Goal: Task Accomplishment & Management: Complete application form

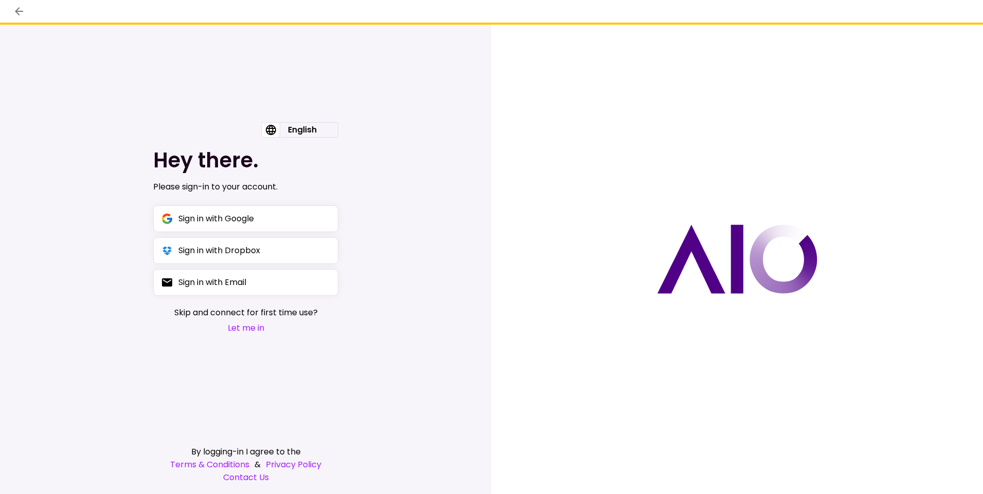
click at [246, 328] on button "Let me in" at bounding box center [245, 328] width 143 height 13
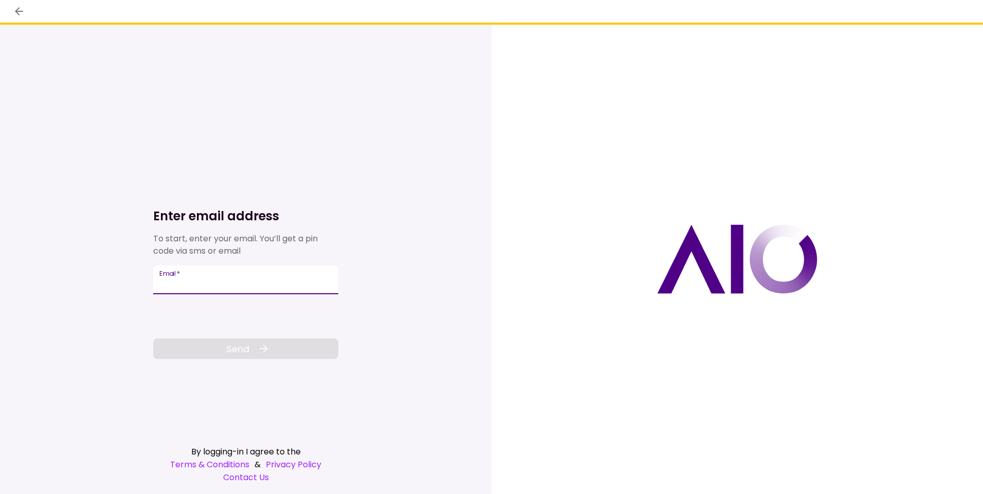
click at [12, 11] on button "back" at bounding box center [18, 11] width 17 height 17
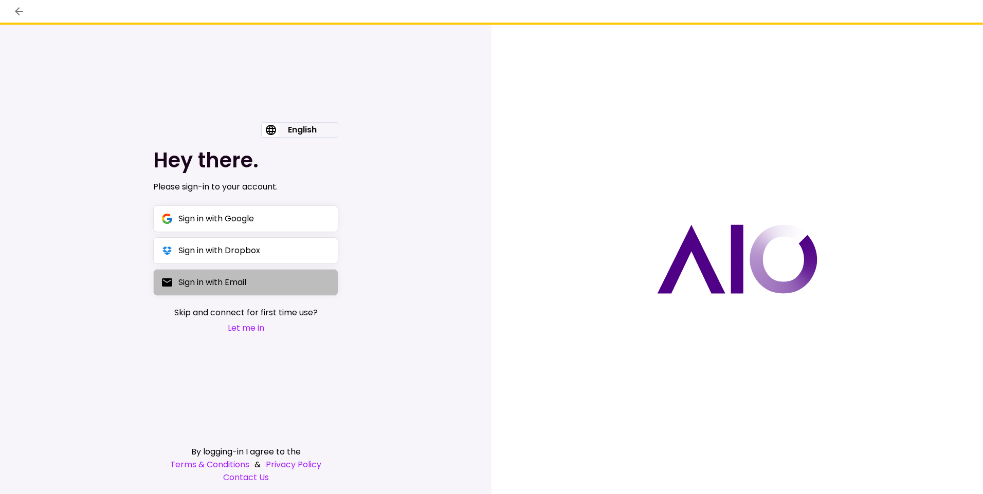
click at [223, 282] on div "Sign in with Email" at bounding box center [212, 282] width 68 height 13
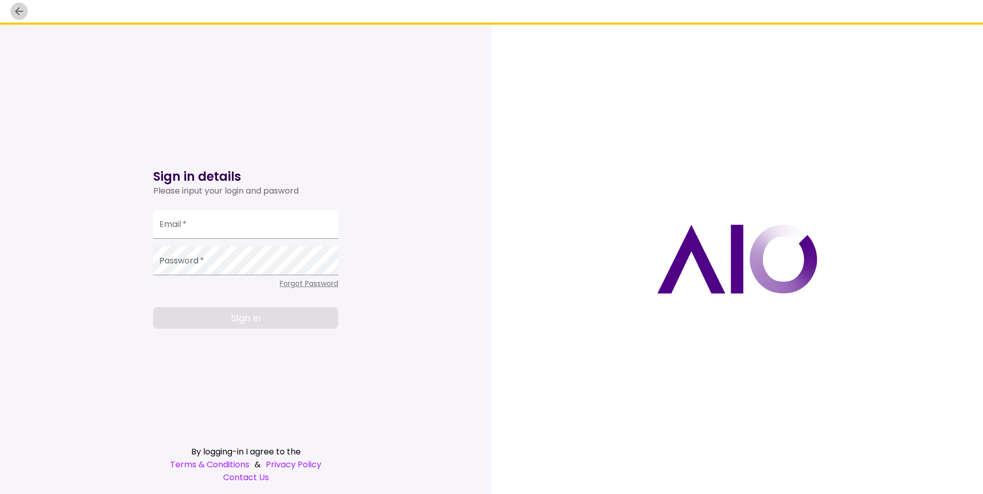
click at [20, 16] on icon "back" at bounding box center [19, 11] width 12 height 12
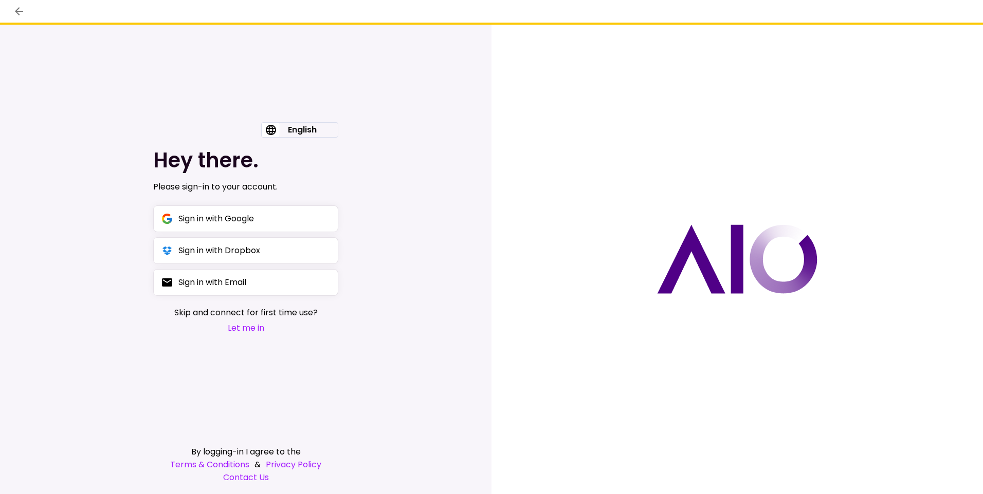
click at [247, 323] on button "Let me in" at bounding box center [245, 328] width 143 height 13
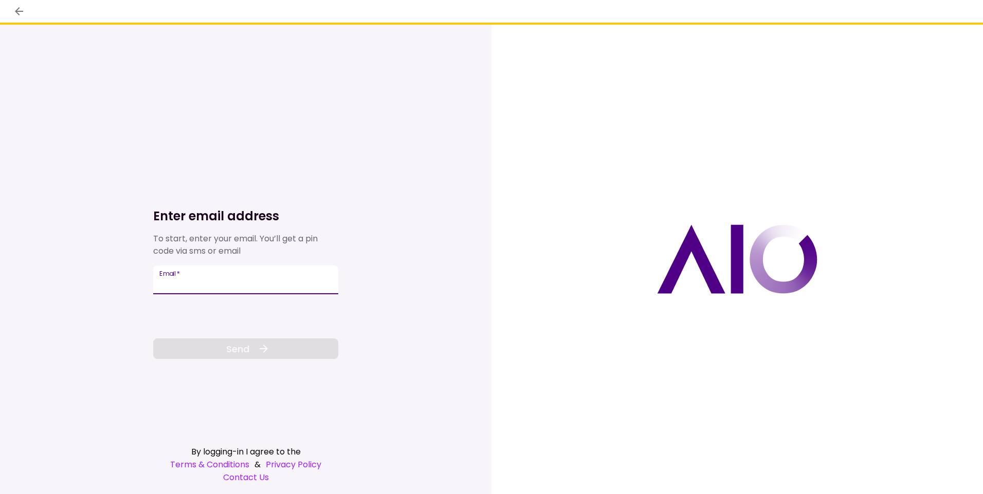
click at [202, 282] on input "Email   *" at bounding box center [245, 280] width 185 height 29
type input "**********"
click at [210, 354] on button "Send" at bounding box center [245, 349] width 185 height 21
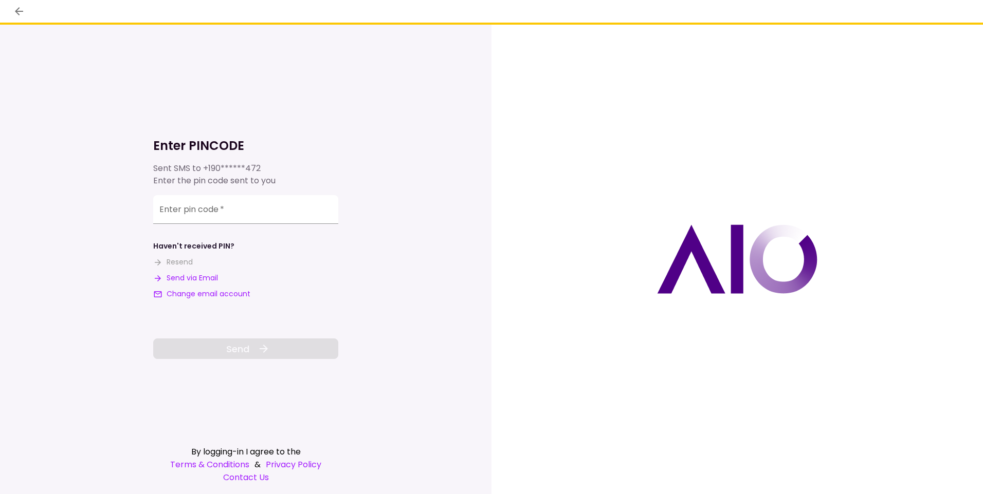
click at [203, 274] on button "Send via Email" at bounding box center [185, 278] width 65 height 11
click at [193, 212] on input "**********" at bounding box center [245, 211] width 185 height 29
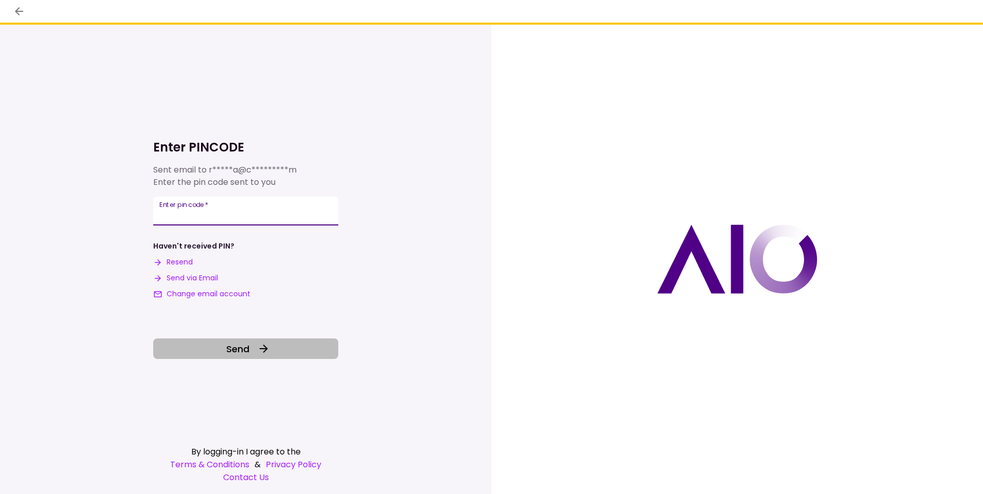
type input "******"
click at [258, 347] on icon at bounding box center [263, 349] width 12 height 12
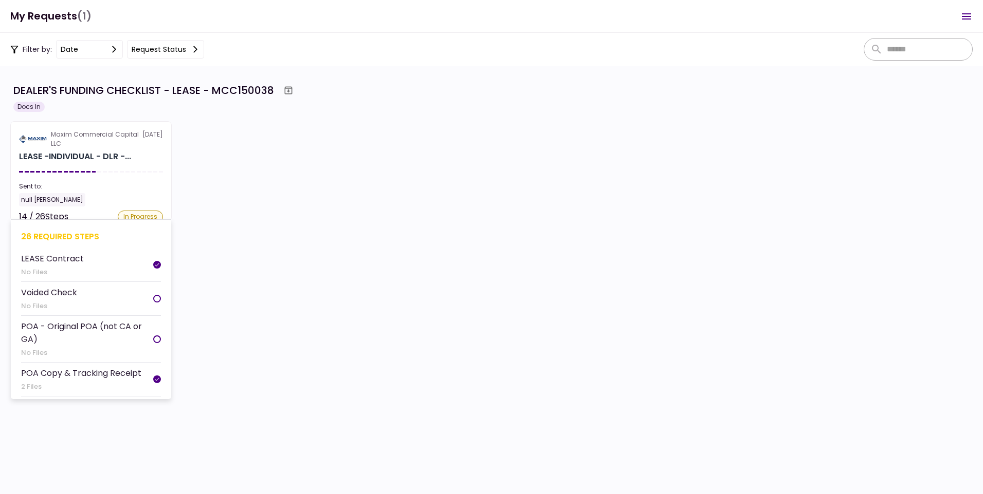
click at [69, 286] on div "Voided Check" at bounding box center [49, 292] width 56 height 13
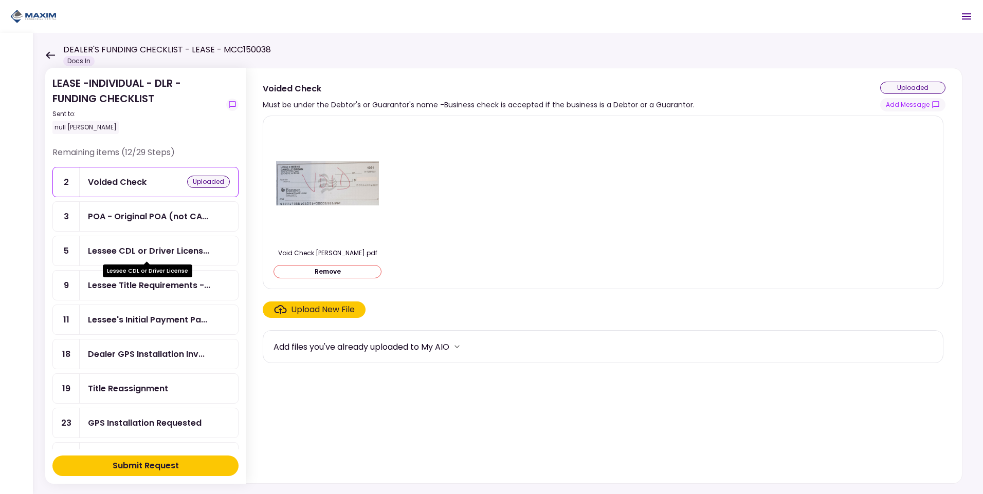
click at [153, 251] on div "Lessee CDL or Driver Licens..." at bounding box center [148, 251] width 121 height 13
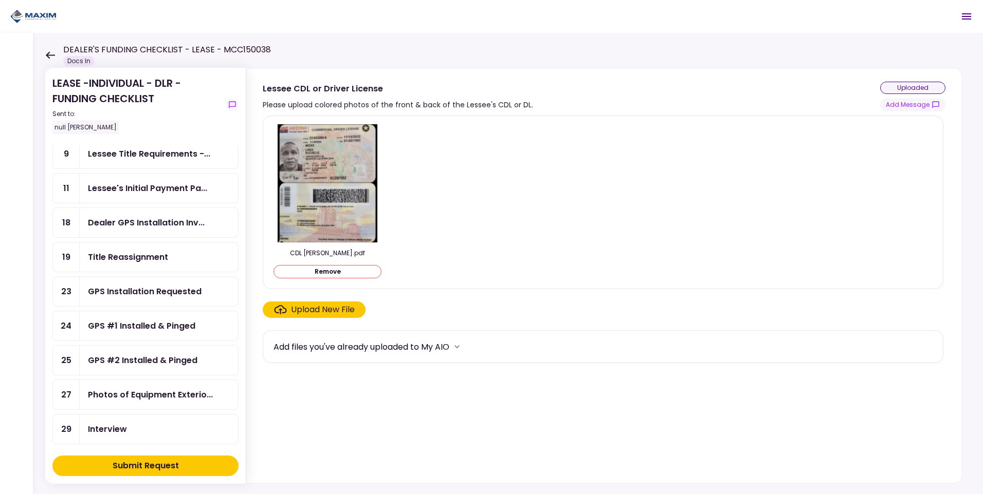
scroll to position [154, 0]
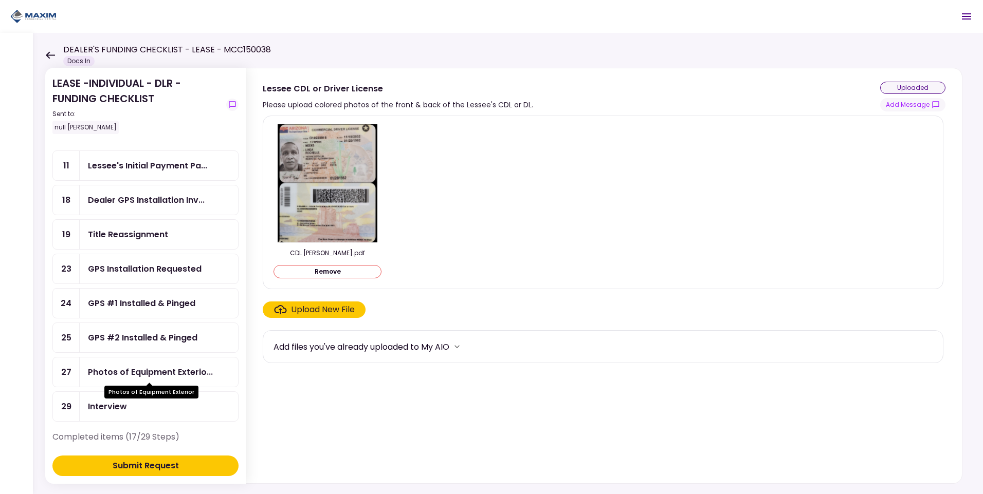
click at [165, 367] on div "Photos of Equipment Exterio..." at bounding box center [150, 372] width 125 height 13
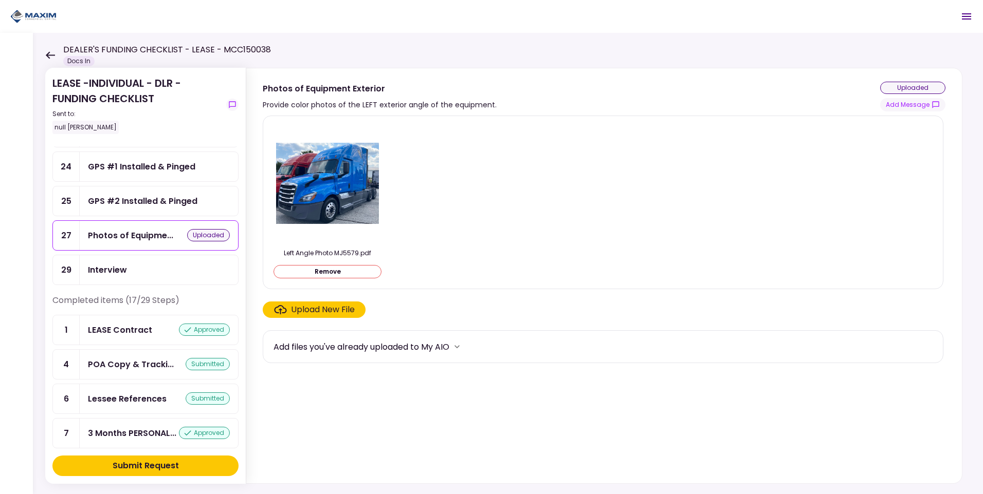
scroll to position [308, 0]
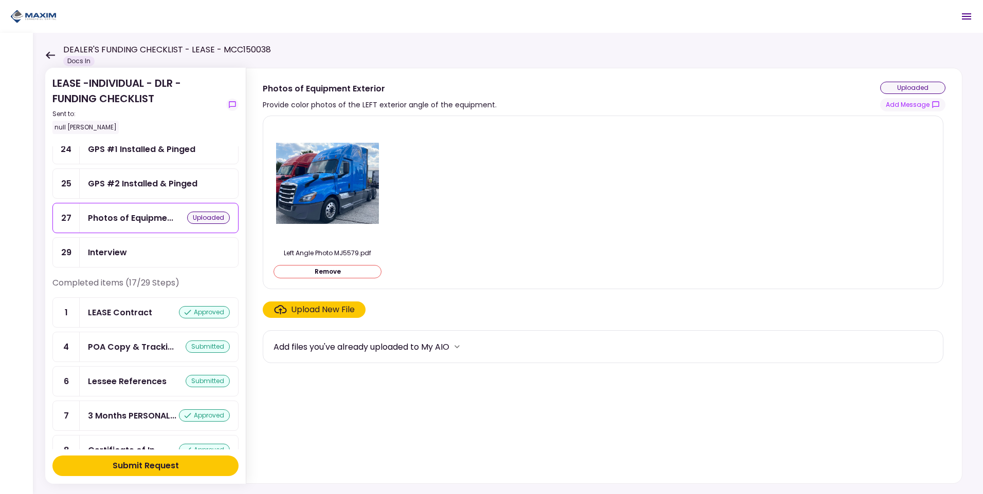
click at [162, 465] on div "Submit Request" at bounding box center [146, 466] width 66 height 12
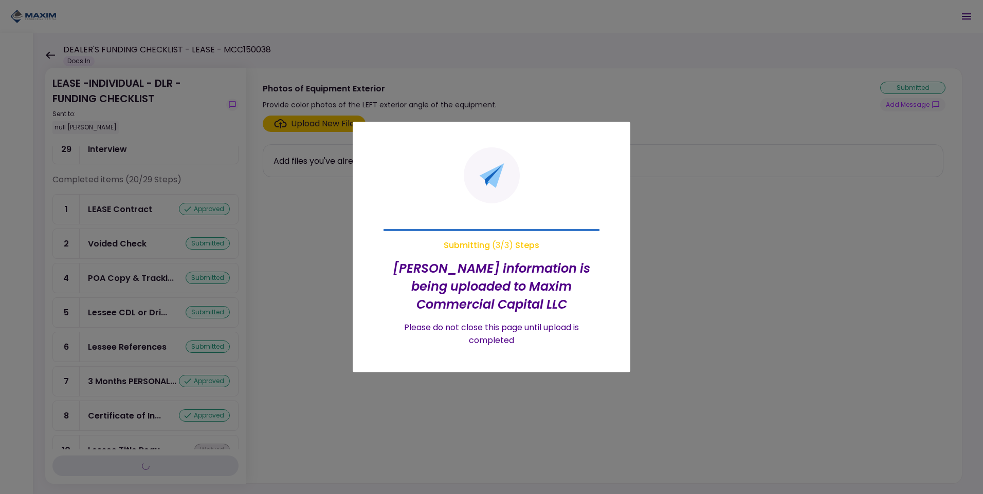
scroll to position [239, 0]
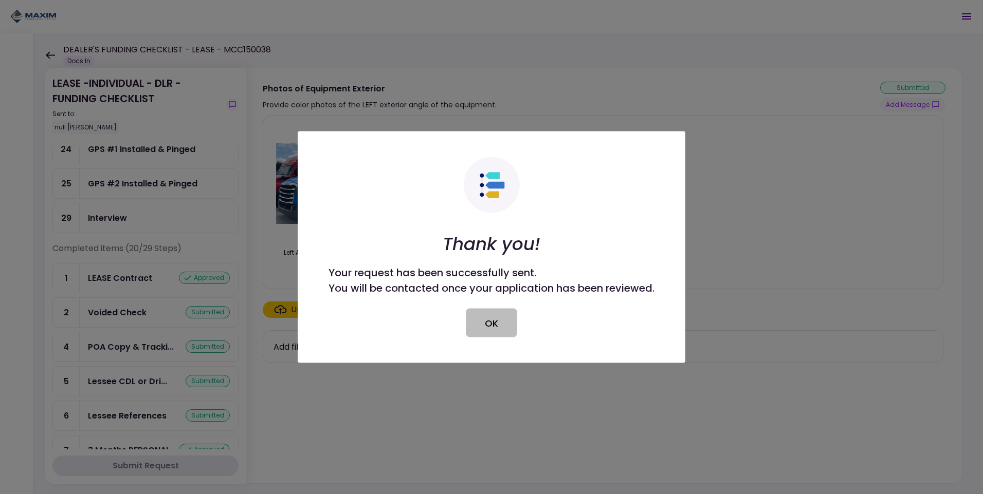
click at [494, 320] on button "OK" at bounding box center [491, 323] width 51 height 29
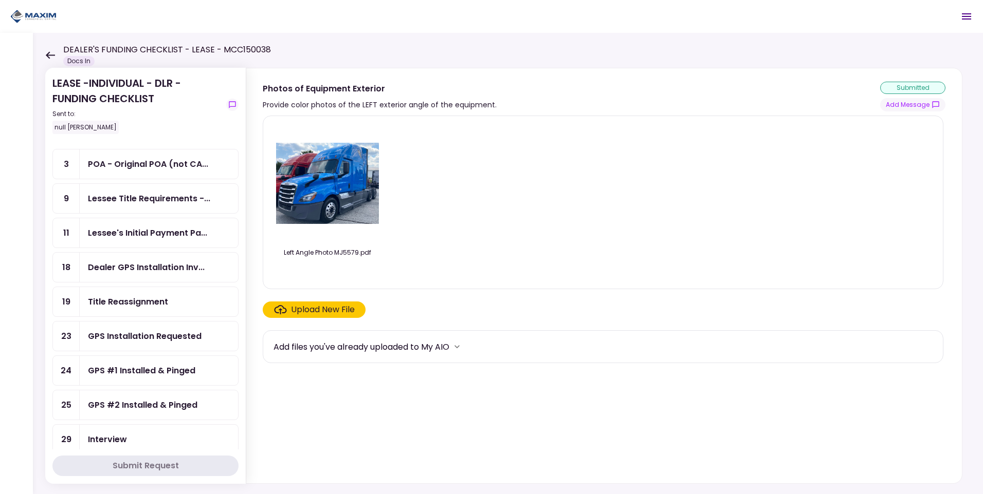
scroll to position [0, 0]
